Goal: Contribute content: Add original content to the website for others to see

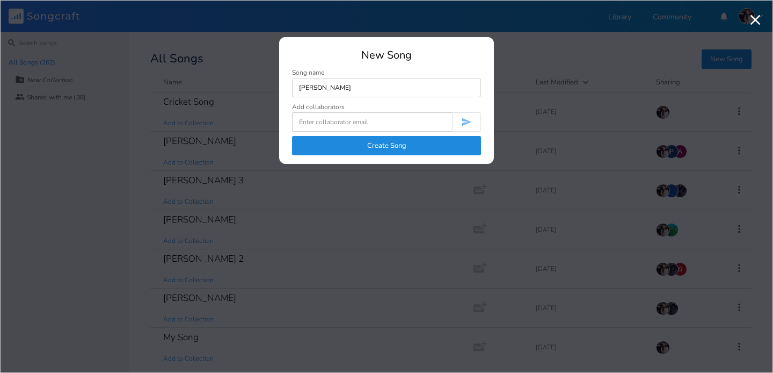
type input "[PERSON_NAME]"
click at [402, 137] on button "Create Song" at bounding box center [386, 145] width 189 height 19
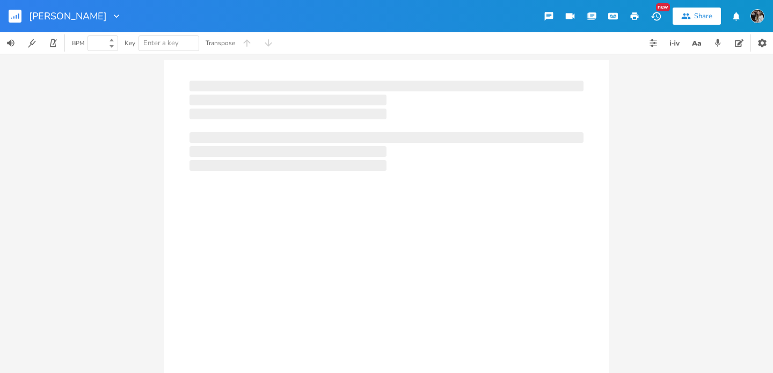
type input "100"
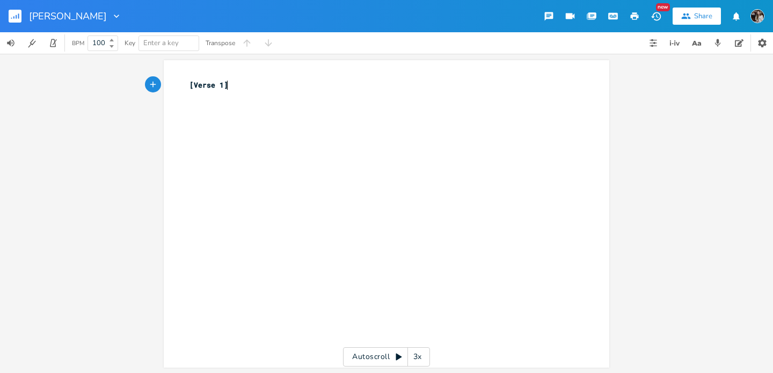
click at [339, 143] on div "xxxxxxxxxx [Verse 1] ​" at bounding box center [394, 223] width 415 height 293
type textarea "erse 1"
drag, startPoint x: 220, startPoint y: 86, endPoint x: 193, endPoint y: 86, distance: 26.9
click at [193, 86] on span "[Verse 1]" at bounding box center [209, 85] width 39 height 10
type textarea "Main Idea"
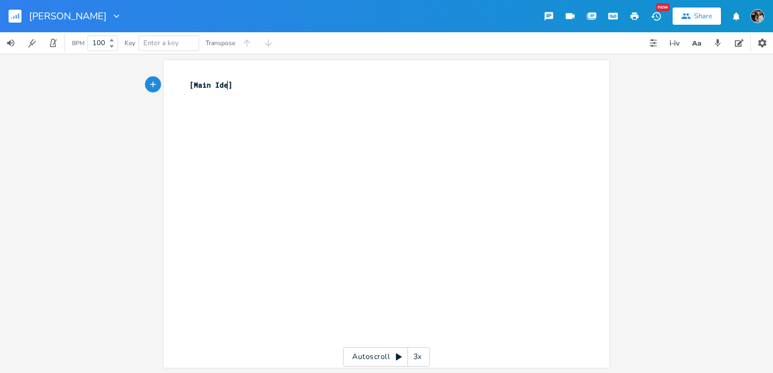
scroll to position [0, 31]
click at [316, 113] on div "x [Main Idea] ​" at bounding box center [394, 223] width 415 height 293
type textarea "Verse"
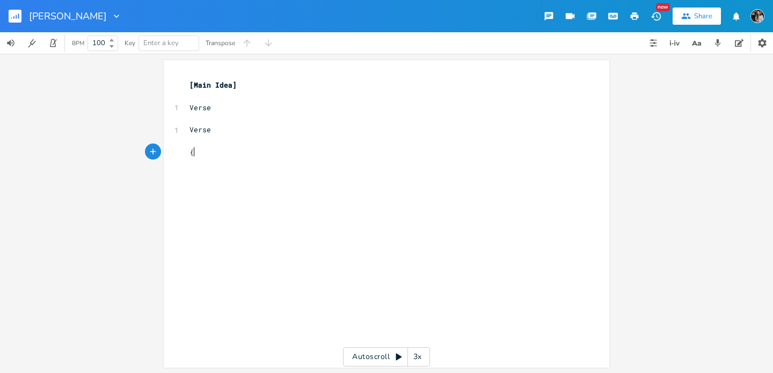
type textarea "{r"
type textarea "Pre-Chorus"
type textarea "Chord"
type textarea "us"
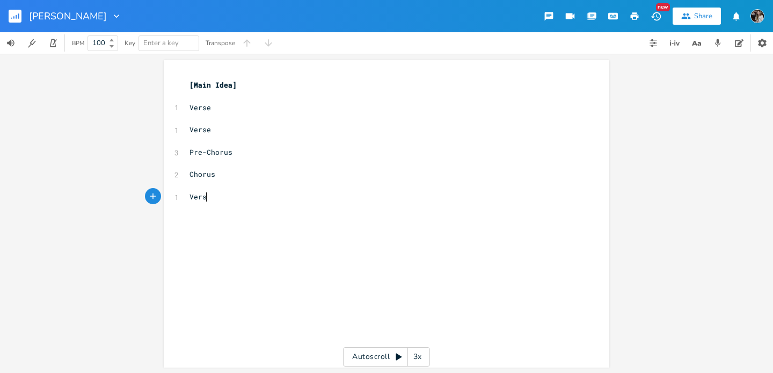
type textarea "Verse"
type textarea "Pre-Co"
type textarea "horus"
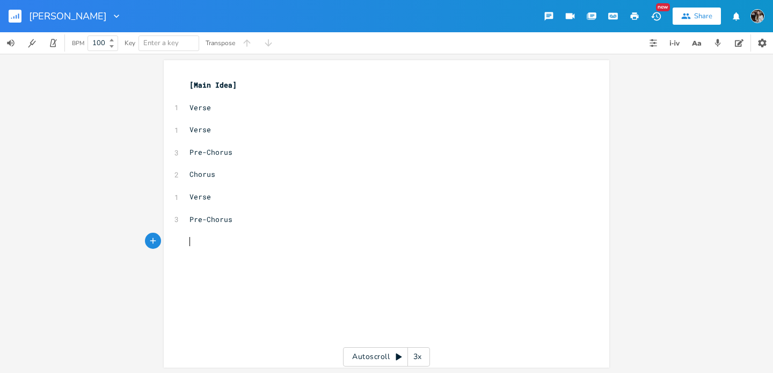
type textarea "P"
type textarea "Chorus"
type textarea "Bridge"
type textarea "Chorus"
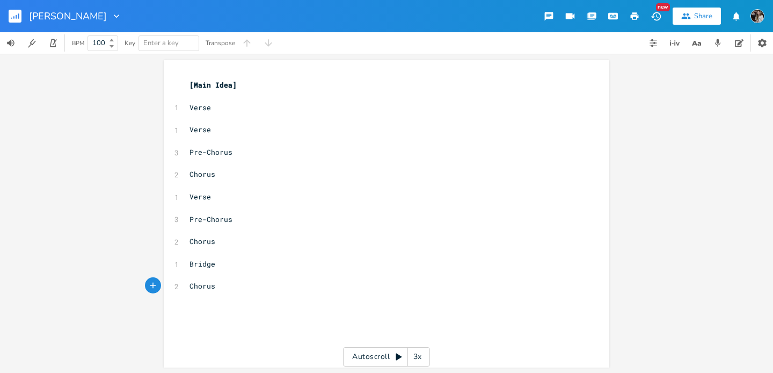
click at [328, 87] on pre "[Main Idea]" at bounding box center [381, 84] width 388 height 11
type textarea "​"
click at [302, 96] on pre "​" at bounding box center [381, 96] width 388 height 11
click at [294, 91] on pre at bounding box center [381, 96] width 388 height 11
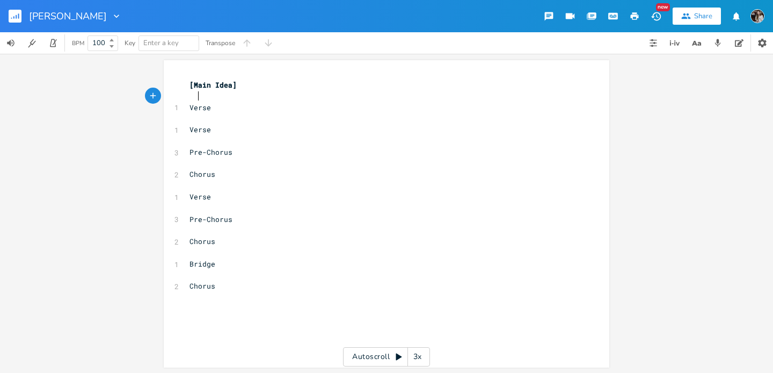
click at [289, 83] on pre "[Main Idea]" at bounding box center [381, 84] width 388 height 11
type textarea "Emotion _+"
type textarea "_"
type textarea "+ Reason"
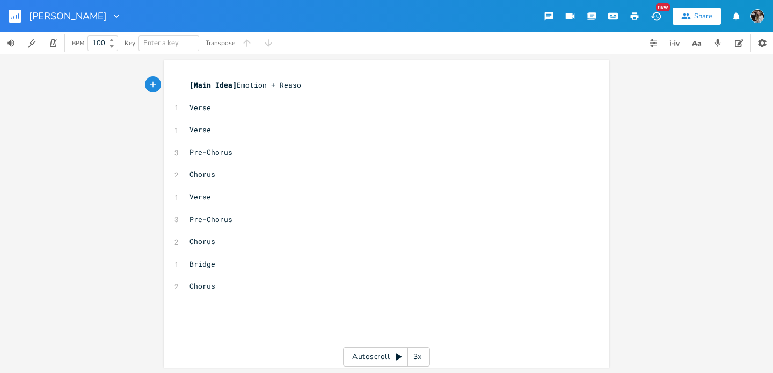
scroll to position [0, 29]
